Goal: Transaction & Acquisition: Register for event/course

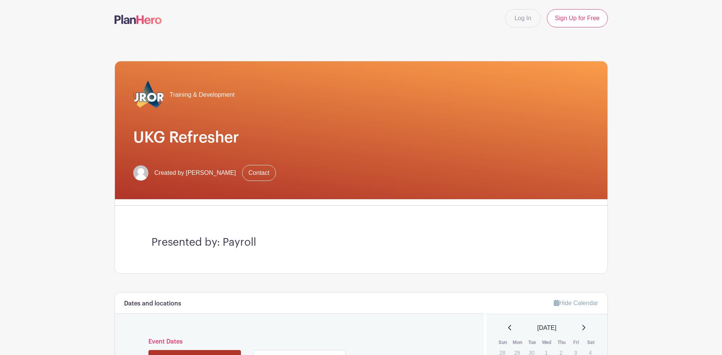
scroll to position [190, 0]
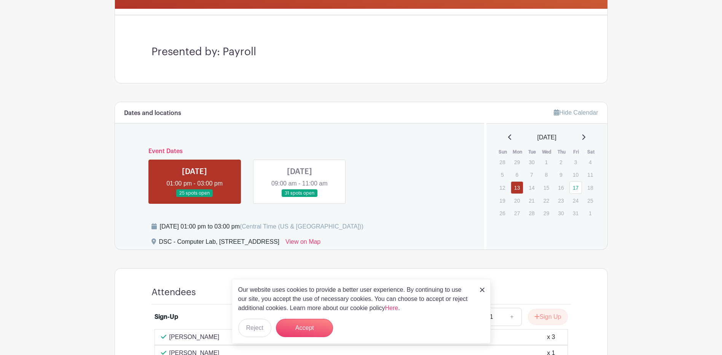
click at [195, 197] on link at bounding box center [195, 197] width 0 height 0
click at [318, 326] on button "Accept" at bounding box center [304, 328] width 57 height 18
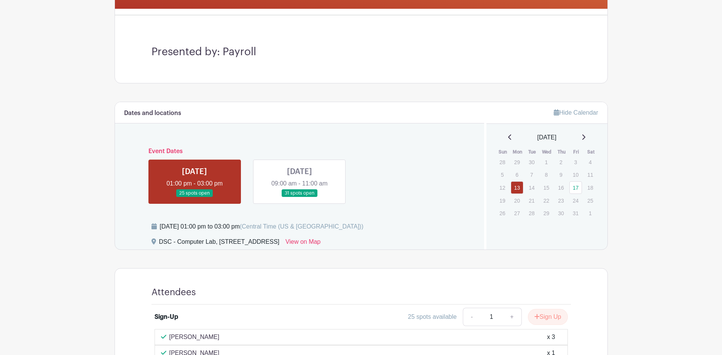
click at [195, 197] on link at bounding box center [195, 197] width 0 height 0
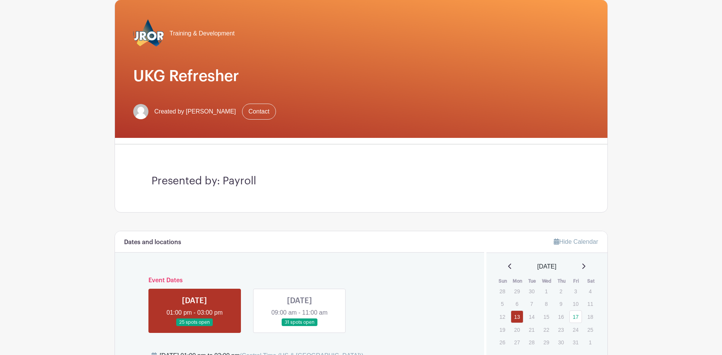
scroll to position [252, 0]
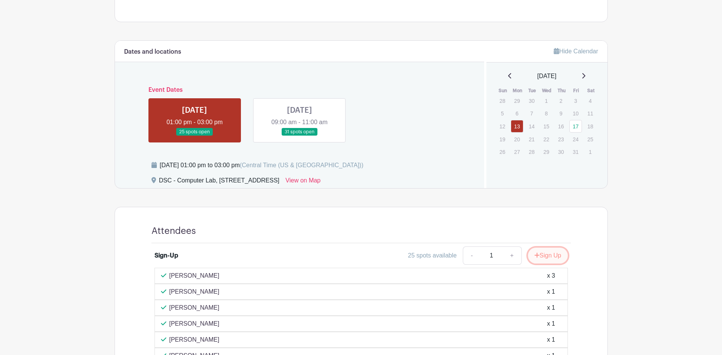
click at [556, 256] on button "Sign Up" at bounding box center [548, 256] width 40 height 16
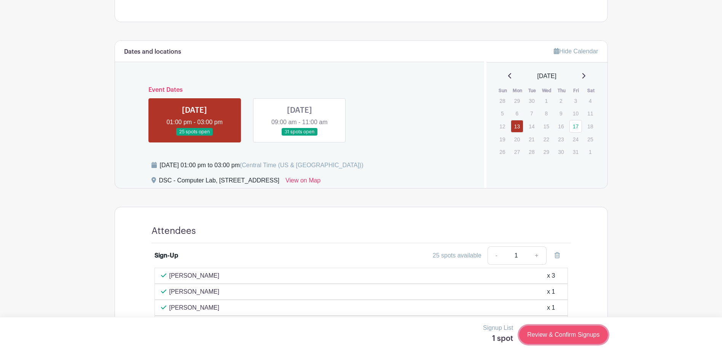
click at [561, 338] on link "Review & Confirm Signups" at bounding box center [563, 335] width 88 height 18
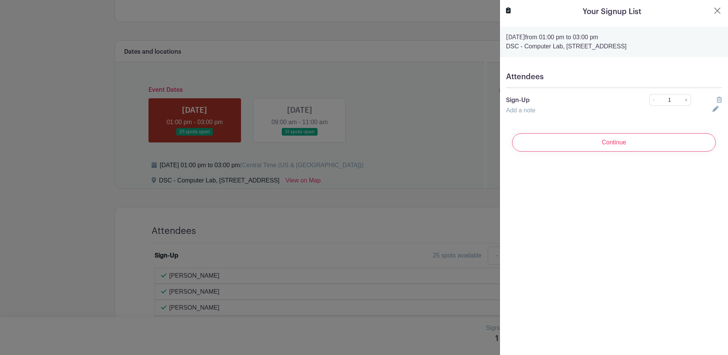
click at [591, 141] on input "Continue" at bounding box center [614, 142] width 204 height 18
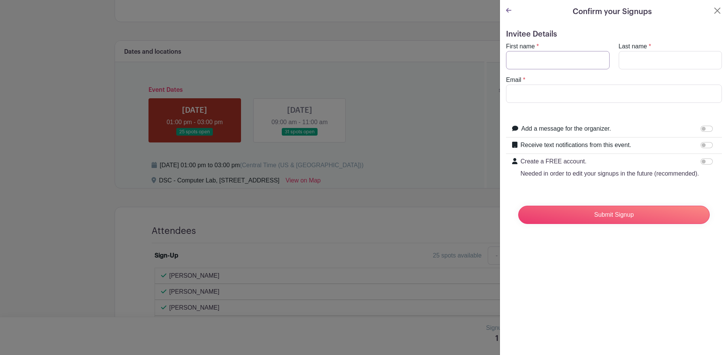
drag, startPoint x: 548, startPoint y: 63, endPoint x: 544, endPoint y: 59, distance: 5.7
click at [547, 62] on input "First name" at bounding box center [558, 60] width 104 height 18
type input "[PERSON_NAME]"
click at [519, 88] on input "Email" at bounding box center [614, 94] width 216 height 18
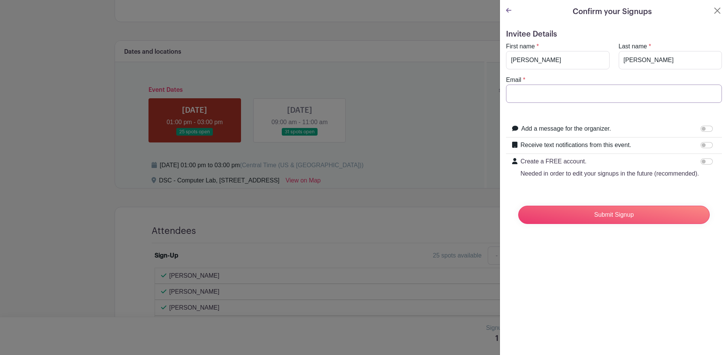
type input "[PERSON_NAME][EMAIL_ADDRESS][DOMAIN_NAME]"
click at [701, 146] on input "Receive text notifications from this event." at bounding box center [707, 145] width 12 height 6
checkbox input "true"
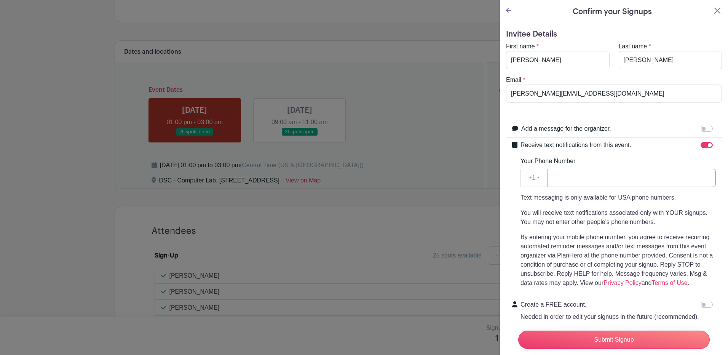
drag, startPoint x: 571, startPoint y: 181, endPoint x: 560, endPoint y: 171, distance: 14.3
click at [570, 180] on input "Your Phone Number" at bounding box center [632, 178] width 168 height 18
type input "3314527084"
click at [596, 337] on input "Submit Signup" at bounding box center [614, 340] width 192 height 18
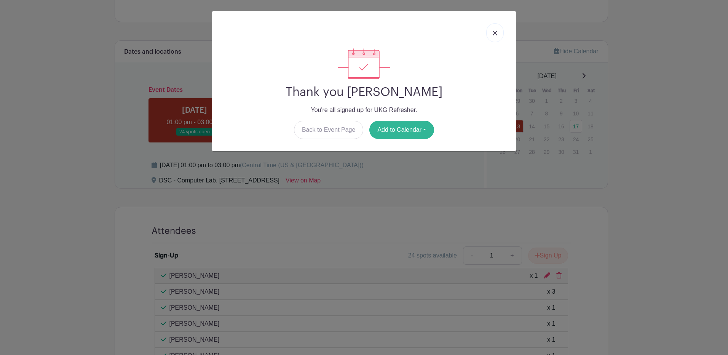
drag, startPoint x: 389, startPoint y: 118, endPoint x: 390, endPoint y: 125, distance: 6.9
click at [389, 121] on div "Thank you [PERSON_NAME] You're all signed up for UKG Refresher. Back to Event P…" at bounding box center [364, 93] width 292 height 91
click at [390, 126] on button "Add to Calendar" at bounding box center [401, 130] width 65 height 18
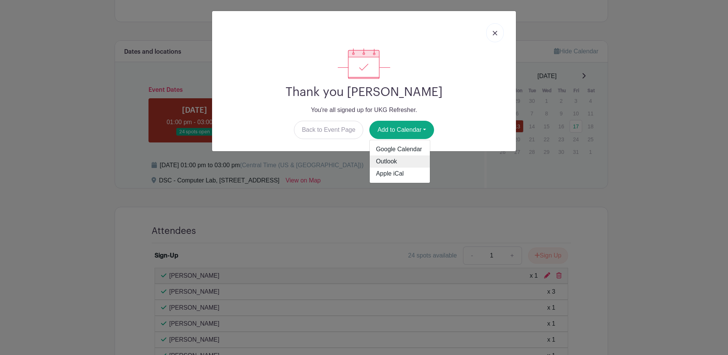
click at [387, 160] on link "Outlook" at bounding box center [400, 161] width 60 height 12
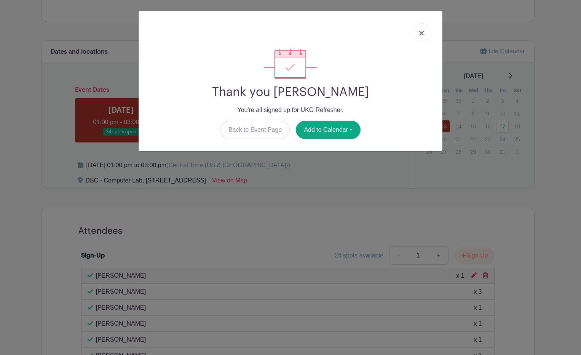
click at [423, 32] on img at bounding box center [421, 33] width 5 height 5
